Goal: Task Accomplishment & Management: Use online tool/utility

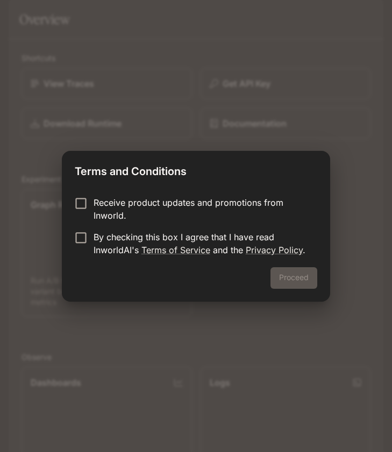
click at [154, 207] on p "Receive product updates and promotions from Inworld." at bounding box center [201, 209] width 215 height 26
click at [152, 196] on p "Receive product updates and promotions from Inworld." at bounding box center [201, 209] width 215 height 26
click at [109, 244] on p "By checking this box I agree that I have read InworldAI's Terms of Service and …" at bounding box center [201, 243] width 215 height 26
click at [278, 279] on button "Proceed" at bounding box center [294, 278] width 47 height 22
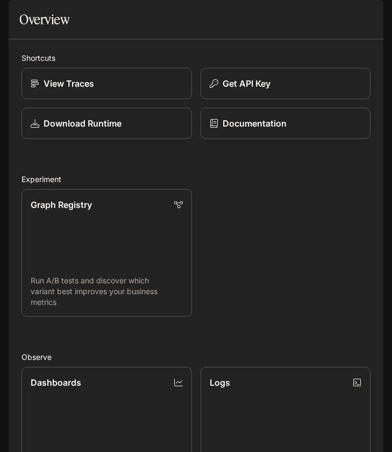
scroll to position [48, 0]
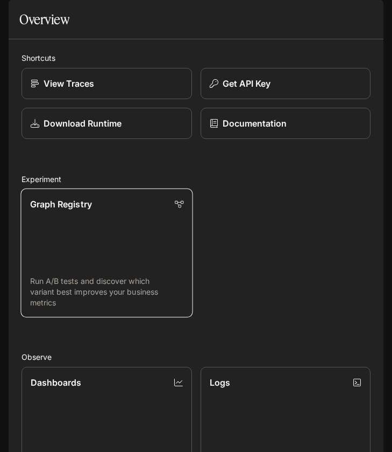
click at [121, 221] on link "Graph Registry Run A/B tests and discover which variant best improves your busi…" at bounding box center [106, 252] width 172 height 129
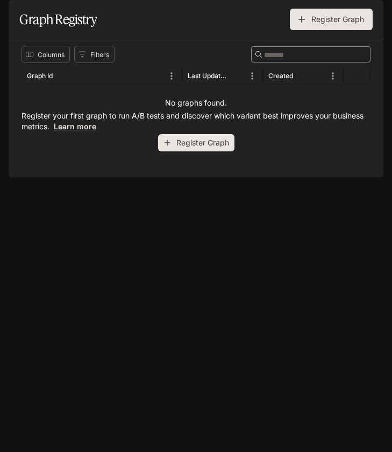
click at [209, 152] on button "Register Graph" at bounding box center [196, 143] width 76 height 18
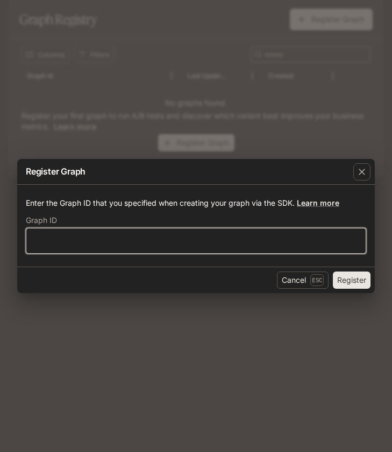
click at [169, 240] on input "text" at bounding box center [196, 240] width 340 height 11
paste input "**********"
type input "**********"
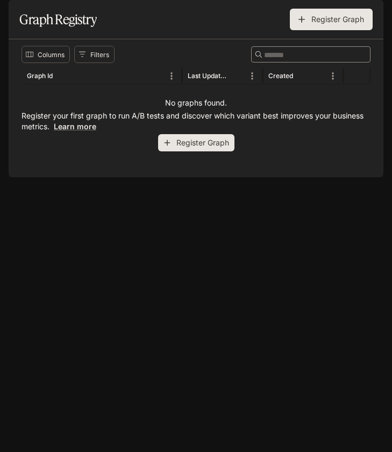
click at [20, 16] on icon "open drawer" at bounding box center [18, 15] width 11 height 11
